Goal: Task Accomplishment & Management: Manage account settings

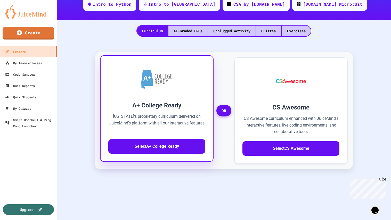
scroll to position [99, 0]
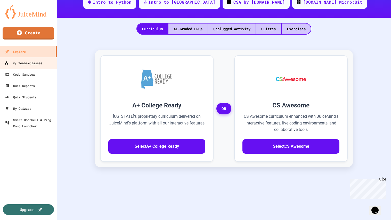
click at [35, 63] on div "My Teams/Classes" at bounding box center [23, 63] width 38 height 6
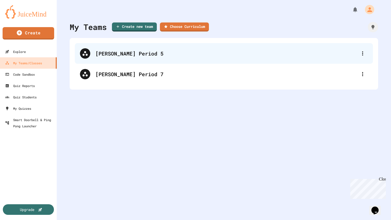
click at [154, 59] on div "[PERSON_NAME] Period 5" at bounding box center [224, 53] width 298 height 21
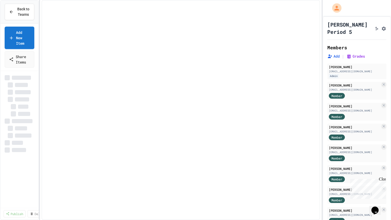
select select "***"
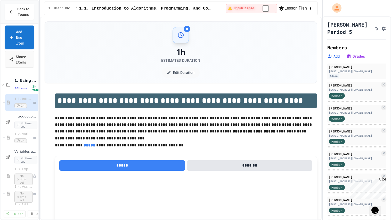
click at [25, 28] on link "Add New Item" at bounding box center [19, 37] width 29 height 23
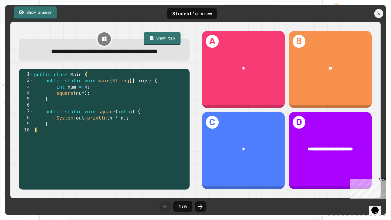
click at [44, 14] on link "Show answer" at bounding box center [35, 12] width 43 height 13
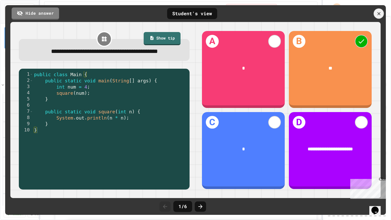
click at [381, 16] on icon at bounding box center [378, 13] width 5 height 5
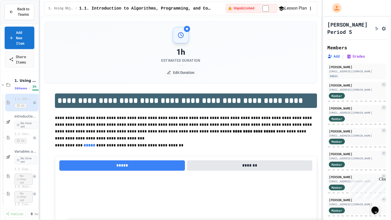
scroll to position [128, 0]
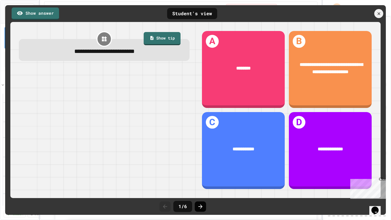
click at [198, 202] on div at bounding box center [200, 206] width 11 height 10
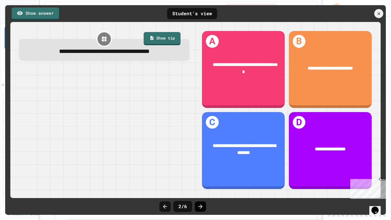
click at [201, 203] on icon at bounding box center [200, 206] width 6 height 6
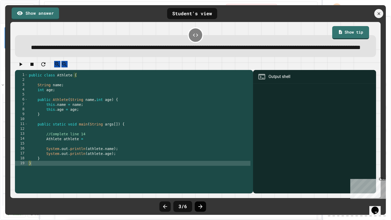
click at [200, 206] on icon at bounding box center [200, 206] width 6 height 6
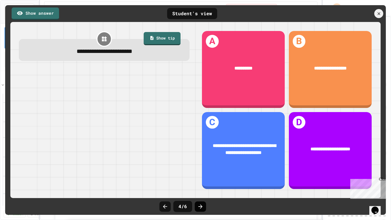
click at [200, 208] on icon at bounding box center [200, 206] width 6 height 6
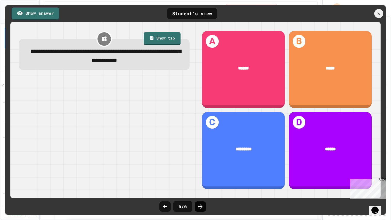
click at [200, 205] on icon at bounding box center [200, 206] width 6 height 6
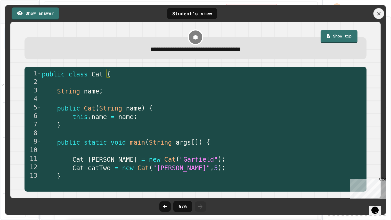
click at [380, 12] on icon at bounding box center [378, 13] width 3 height 3
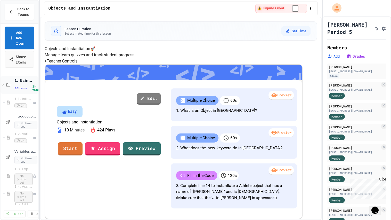
click at [8, 86] on icon at bounding box center [8, 85] width 6 height 5
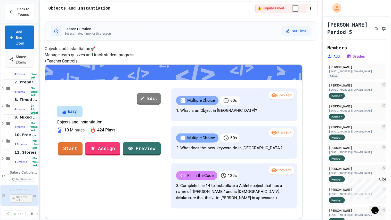
click at [22, 38] on link "Add New Item" at bounding box center [19, 37] width 29 height 23
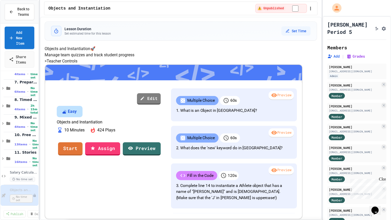
scroll to position [250, 0]
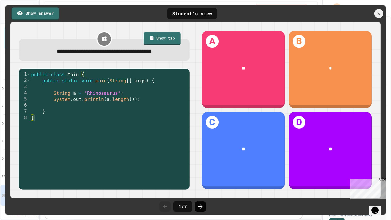
click at [201, 206] on icon at bounding box center [201, 206] width 4 height 4
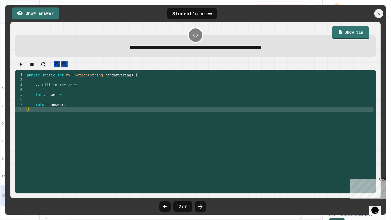
click at [201, 206] on icon at bounding box center [201, 206] width 4 height 4
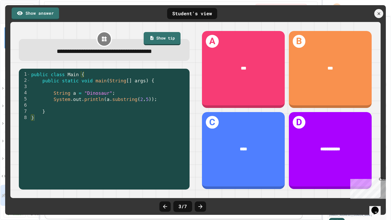
click at [201, 206] on icon at bounding box center [201, 206] width 4 height 4
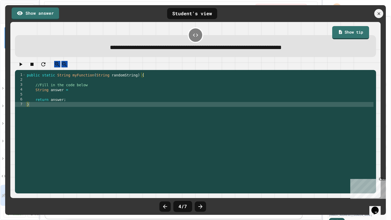
click at [201, 206] on icon at bounding box center [201, 206] width 4 height 4
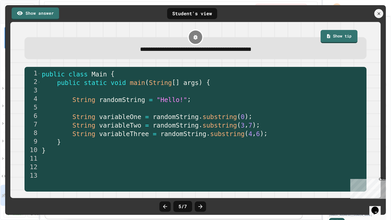
click at [201, 206] on icon at bounding box center [201, 206] width 4 height 4
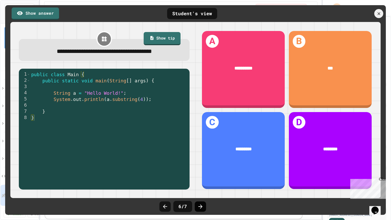
click at [202, 206] on icon at bounding box center [201, 206] width 4 height 4
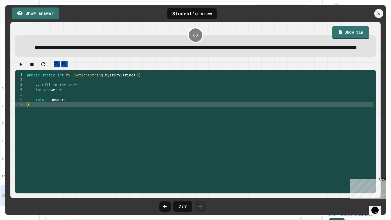
click at [202, 206] on icon at bounding box center [201, 206] width 4 height 4
click at [378, 14] on icon at bounding box center [379, 14] width 6 height 6
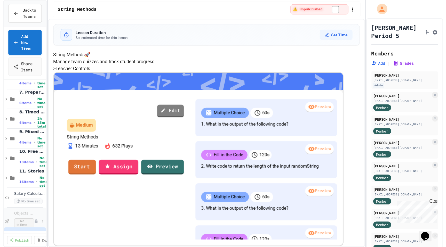
scroll to position [120, 0]
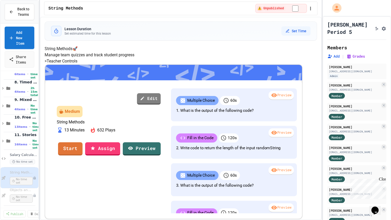
drag, startPoint x: 10, startPoint y: 189, endPoint x: 115, endPoint y: 4, distance: 212.4
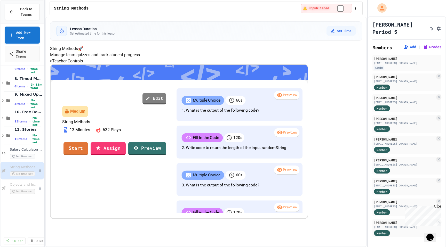
scroll to position [86, 0]
